Goal: Find specific page/section: Find specific page/section

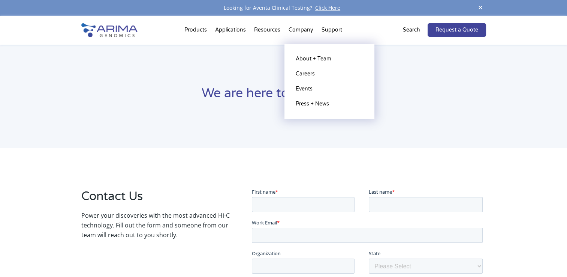
click at [302, 34] on li "Company About + Team Careers Events Press + News" at bounding box center [301, 31] width 33 height 25
click at [303, 58] on link "About + Team" at bounding box center [329, 58] width 75 height 15
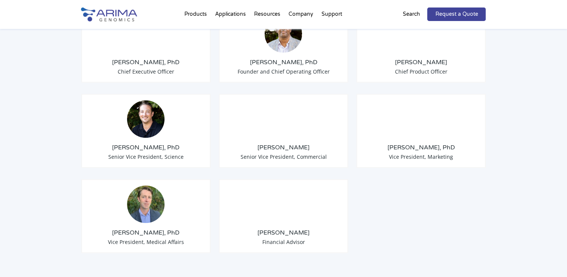
scroll to position [630, 0]
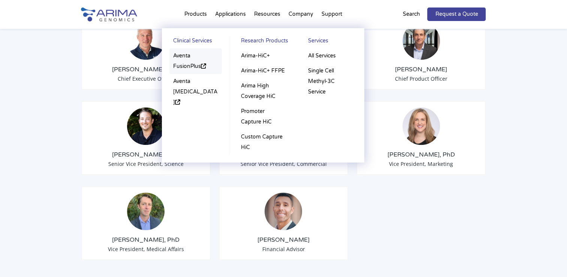
click at [183, 63] on link "Aventa FusionPlus" at bounding box center [195, 60] width 52 height 25
